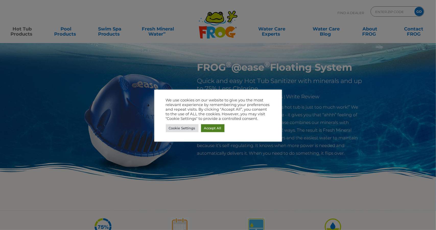
click at [212, 128] on link "Accept All" at bounding box center [213, 128] width 24 height 8
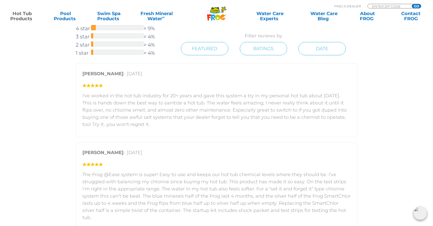
scroll to position [869, 0]
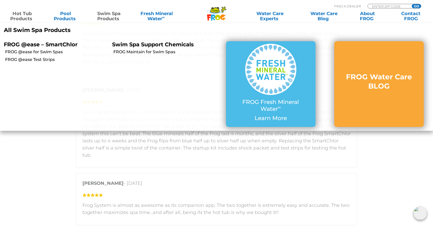
click at [105, 16] on link "Swim Spa Products" at bounding box center [109, 16] width 34 height 10
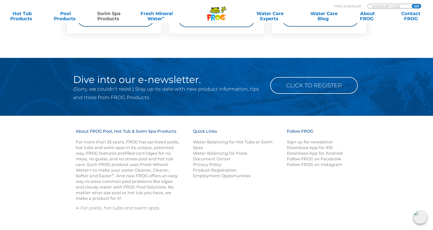
scroll to position [918, 0]
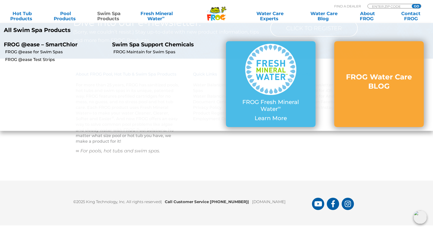
click at [112, 14] on link "Swim Spa Products" at bounding box center [109, 16] width 34 height 10
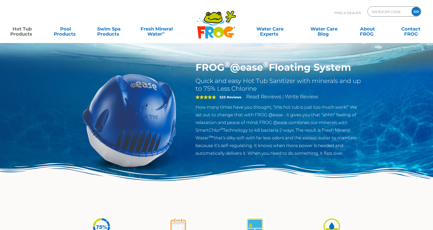
scroll to position [648, 0]
